Goal: Use online tool/utility: Use online tool/utility

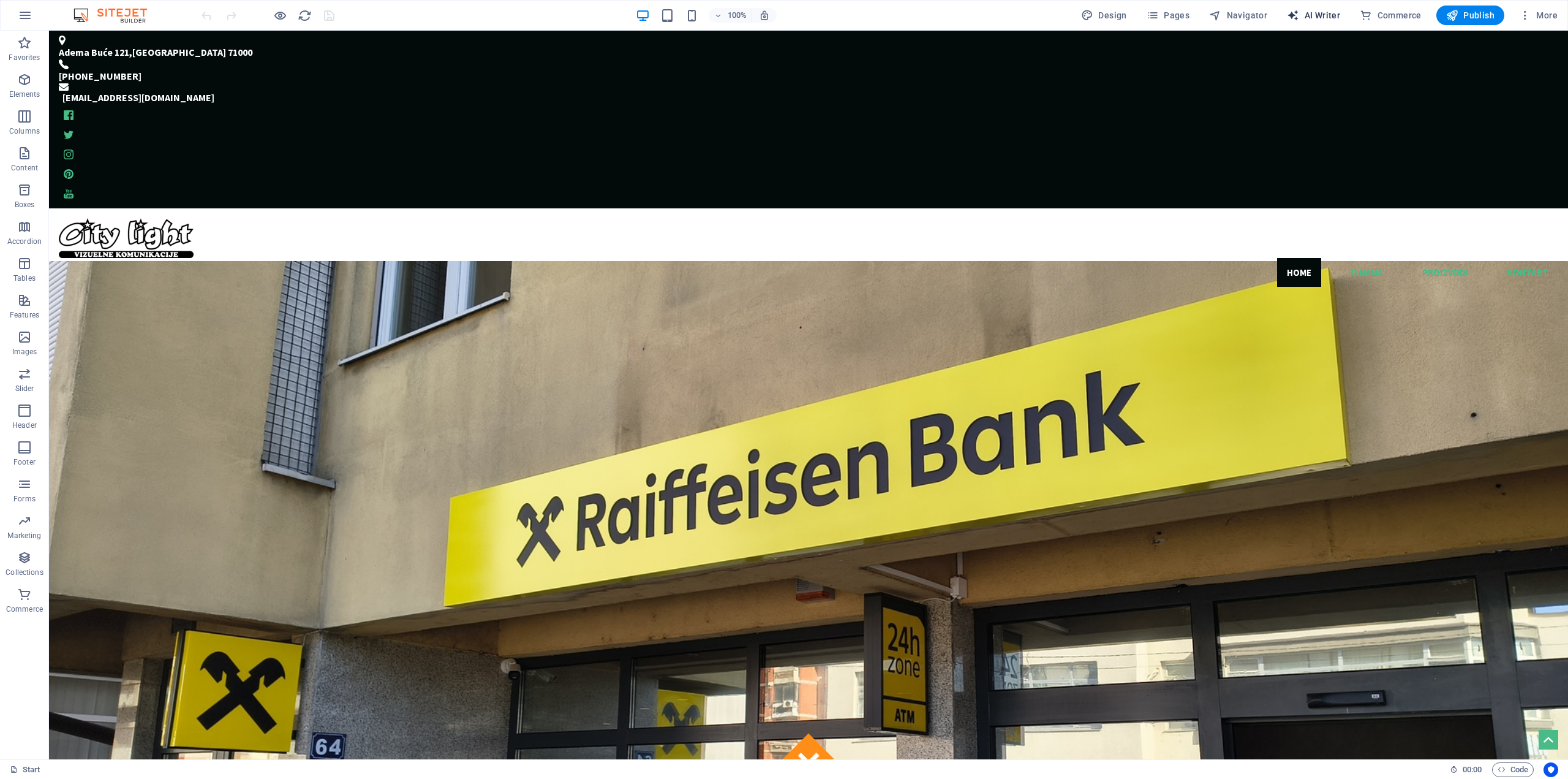
select select "English"
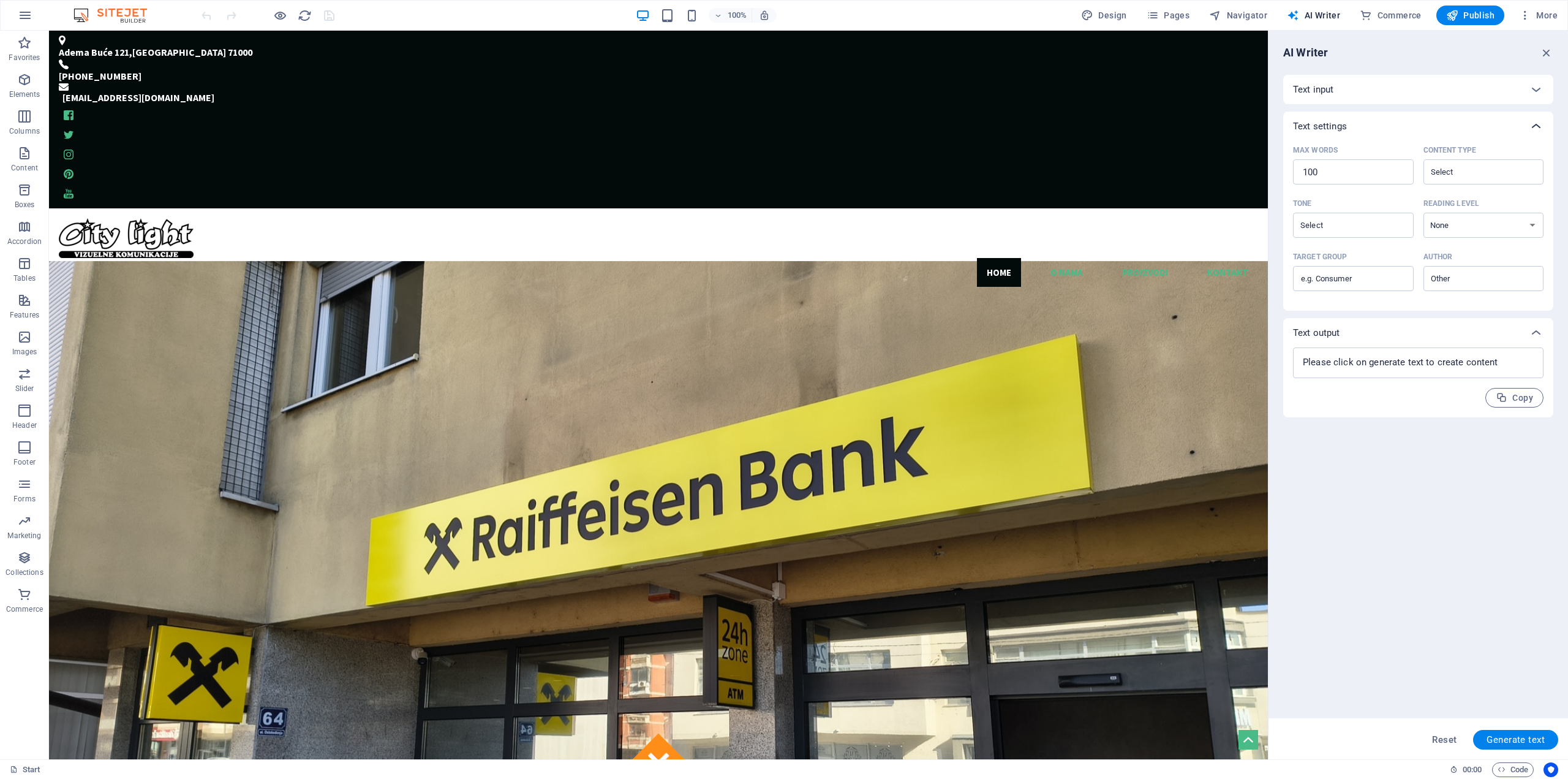
click at [1534, 125] on icon at bounding box center [1536, 126] width 15 height 15
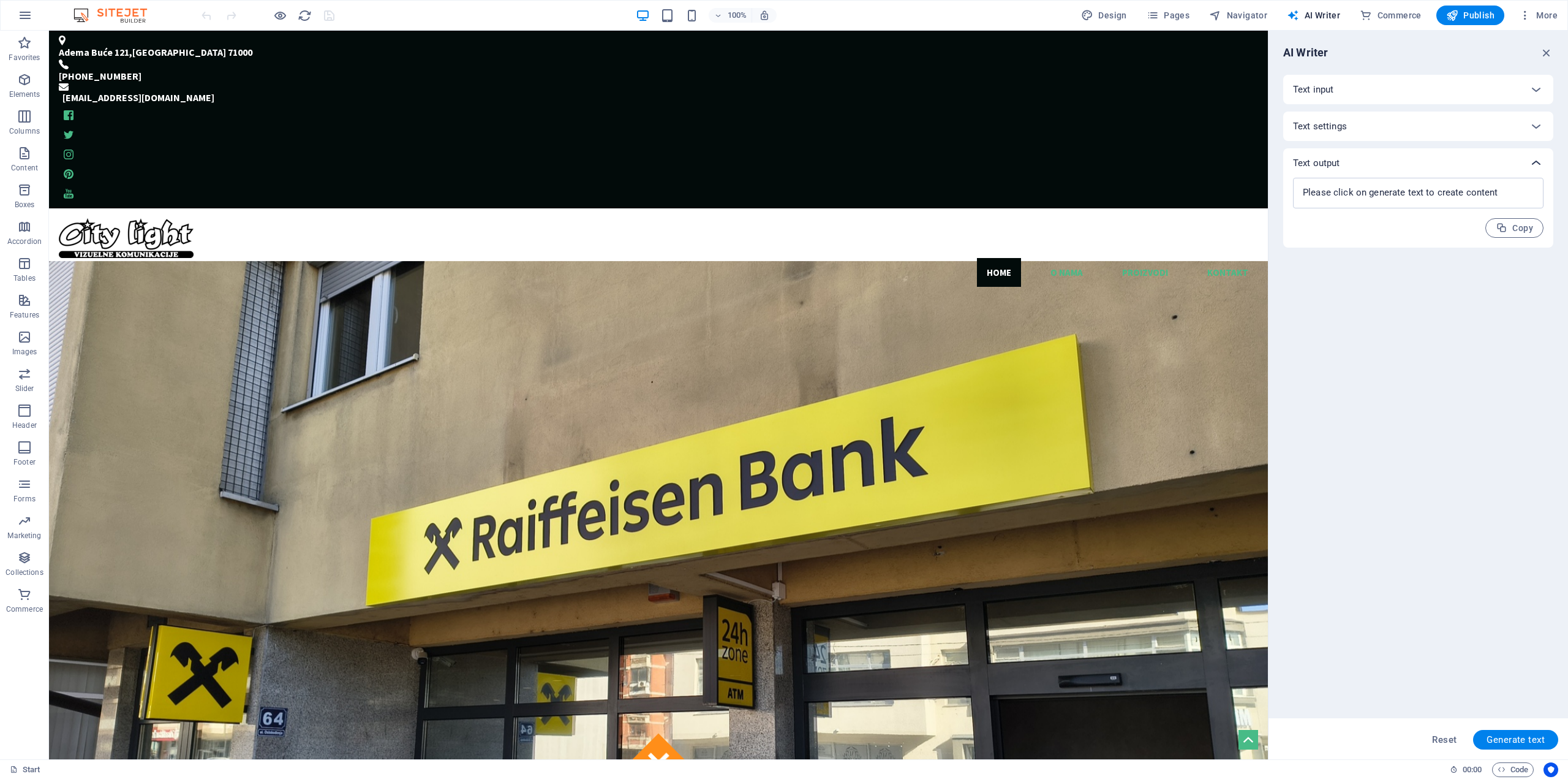
click at [1534, 162] on icon at bounding box center [1536, 163] width 15 height 15
click at [1174, 13] on span "Pages" at bounding box center [1168, 15] width 43 height 12
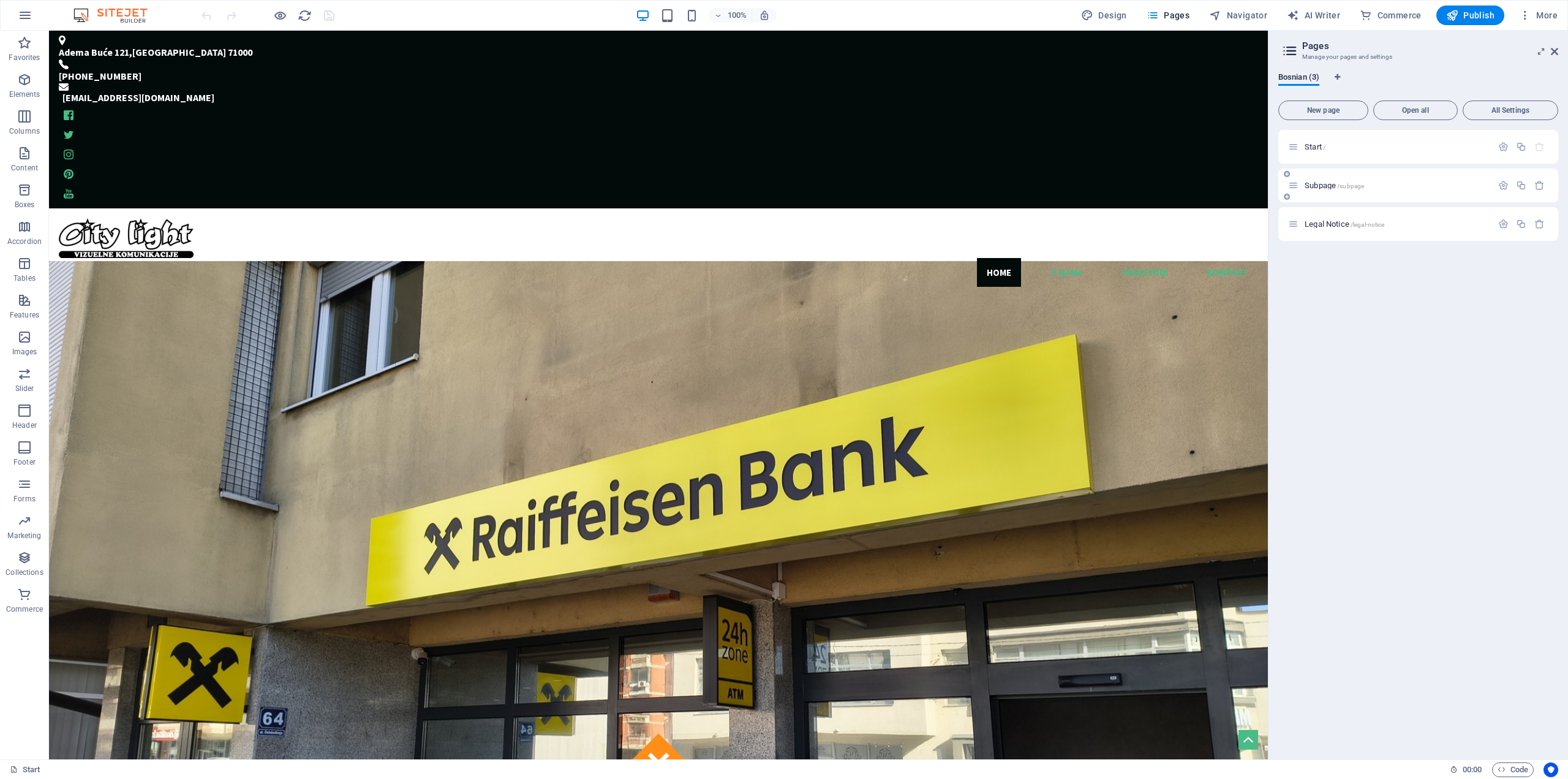
click at [1327, 188] on span "Subpage /subpage" at bounding box center [1335, 186] width 60 height 9
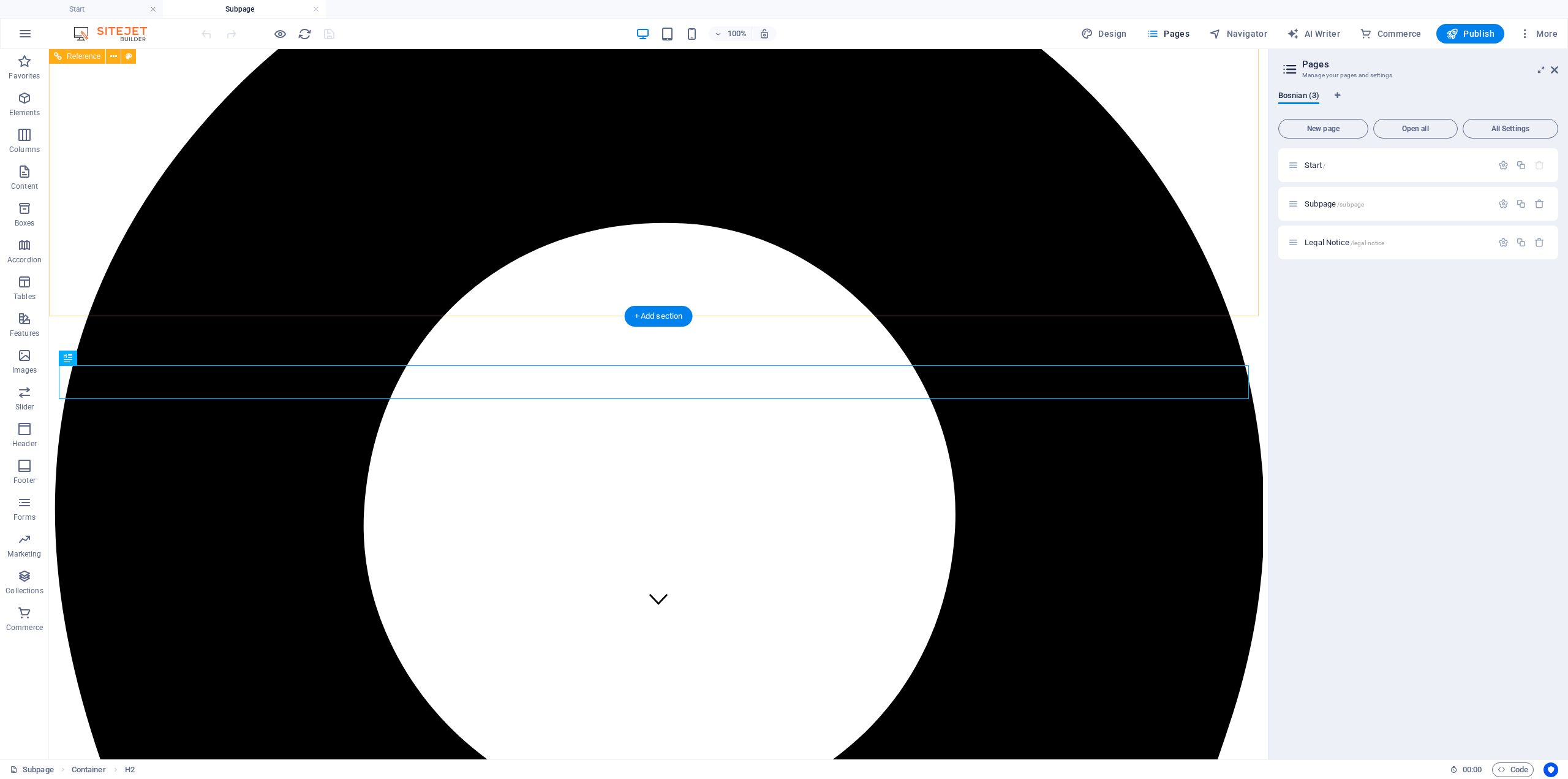
scroll to position [184, 0]
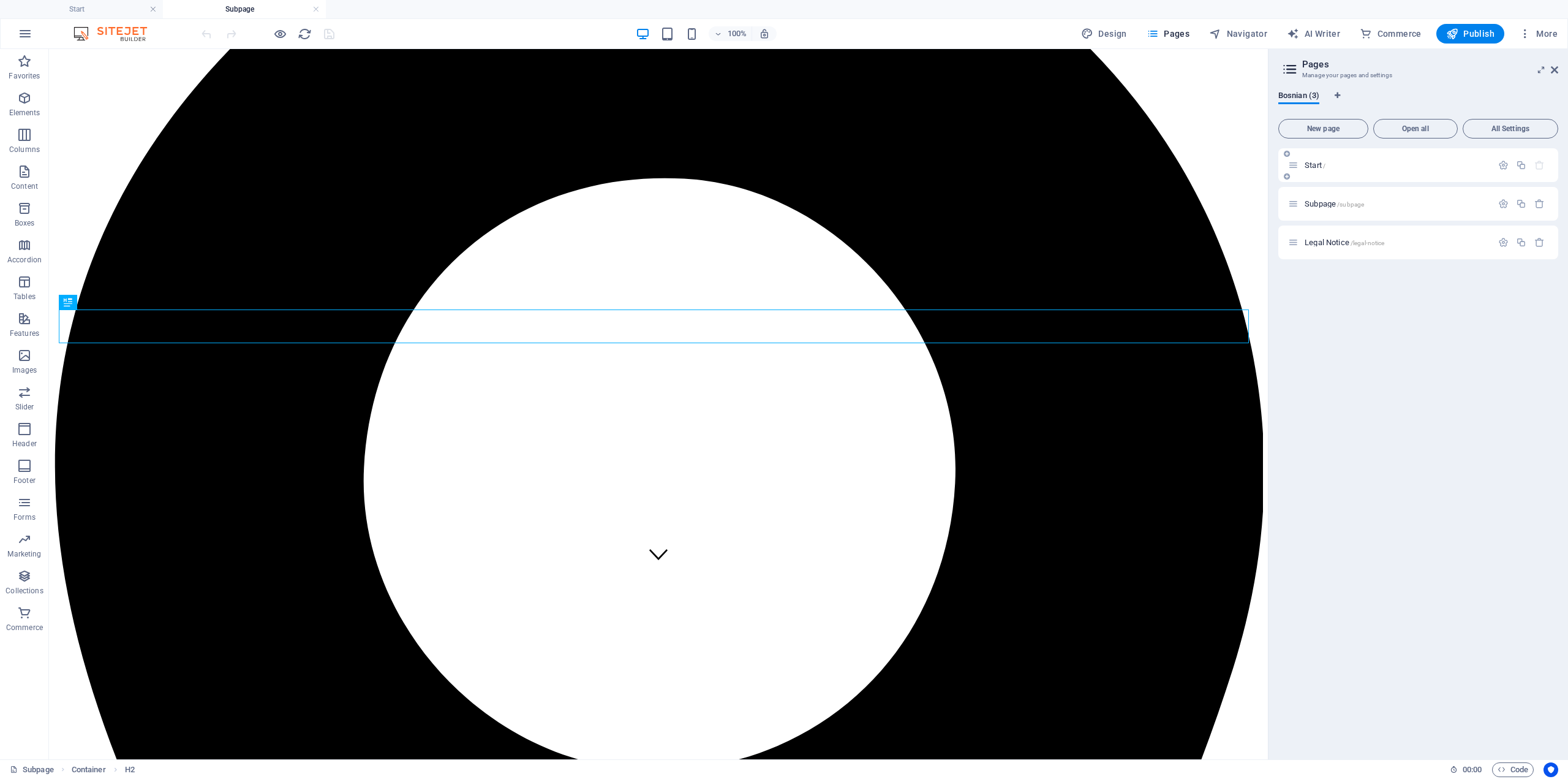
click at [1307, 169] on div "Start /" at bounding box center [1390, 165] width 204 height 14
click at [1310, 165] on span "Start /" at bounding box center [1315, 165] width 21 height 9
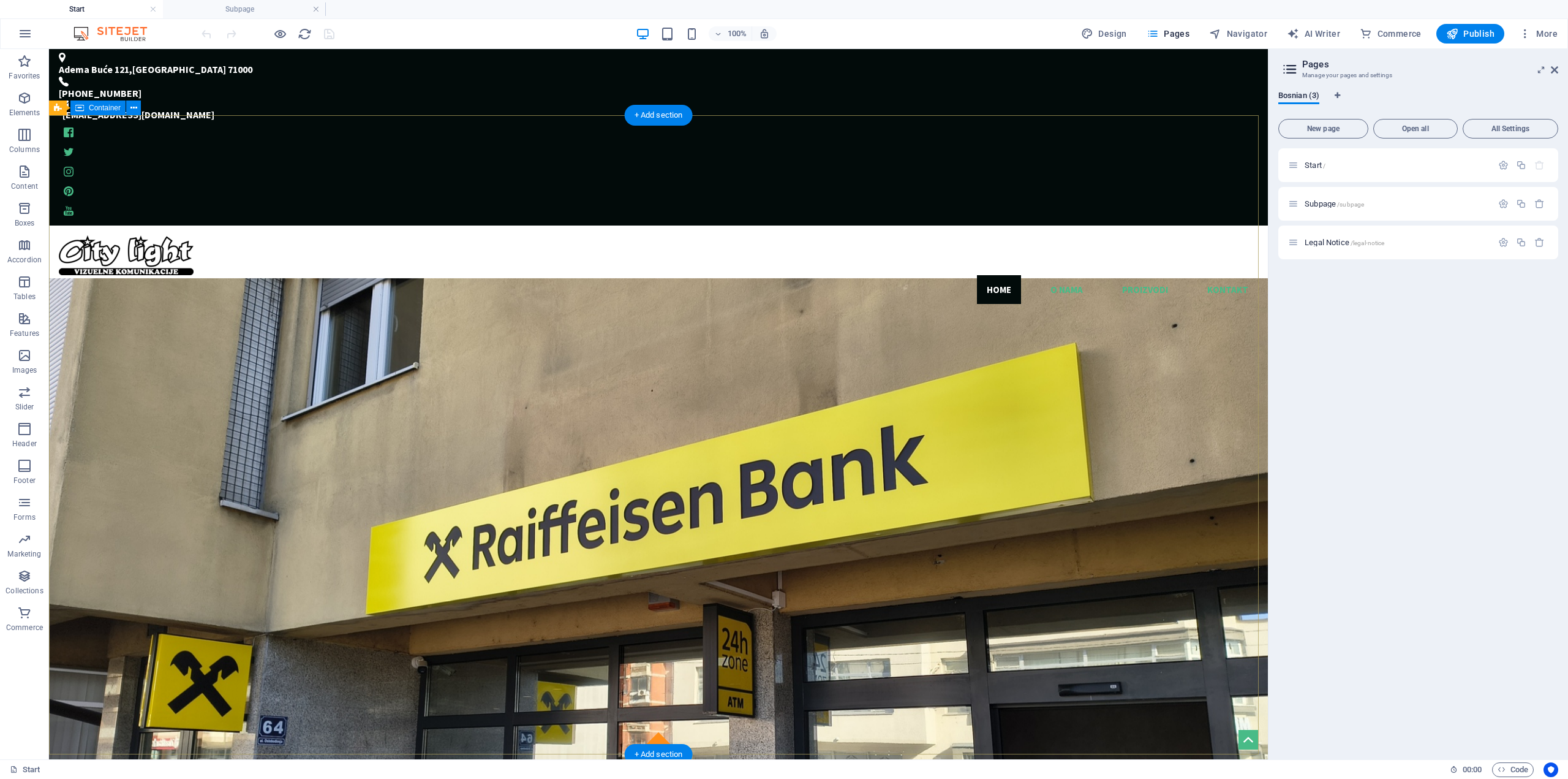
scroll to position [0, 0]
